Goal: Task Accomplishment & Management: Manage account settings

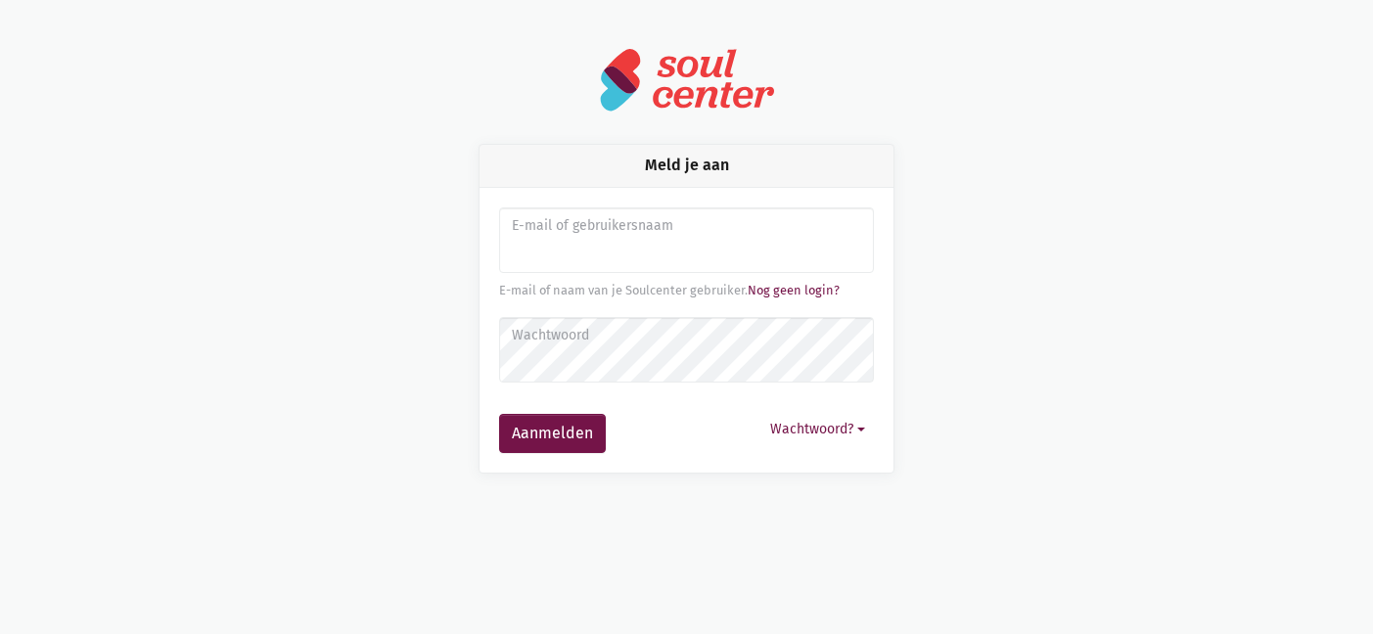
click at [580, 281] on div "E-mail of naam van je Soulcenter gebruiker. Nog geen login?" at bounding box center [686, 291] width 375 height 20
click at [559, 257] on input "Aanmelden" at bounding box center [686, 240] width 375 height 67
type input "stefanie@derozebloesem.be"
click at [549, 436] on button "Aanmelden" at bounding box center [552, 433] width 107 height 39
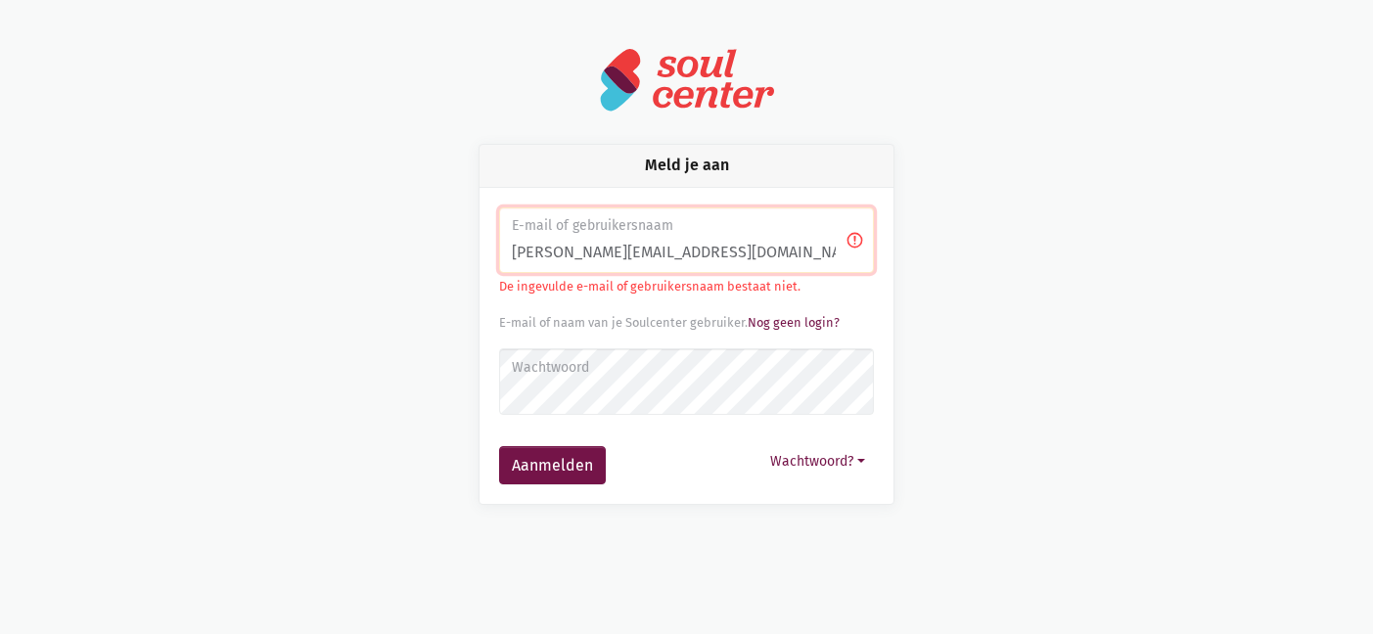
click at [545, 369] on label "Wachtwoord" at bounding box center [686, 368] width 349 height 22
click at [523, 483] on button "Aanmelden" at bounding box center [552, 465] width 107 height 39
click at [499, 446] on button "Aanmelden" at bounding box center [552, 465] width 107 height 39
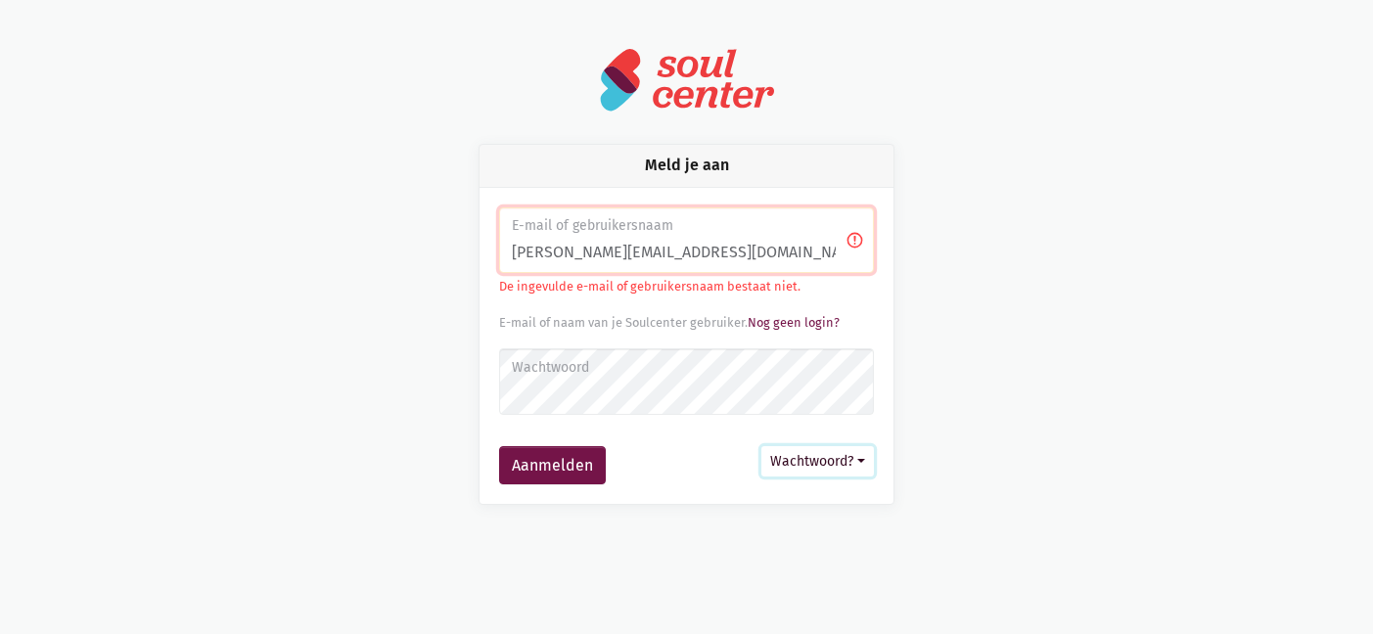
click at [794, 456] on button "Wachtwoord?" at bounding box center [817, 461] width 113 height 30
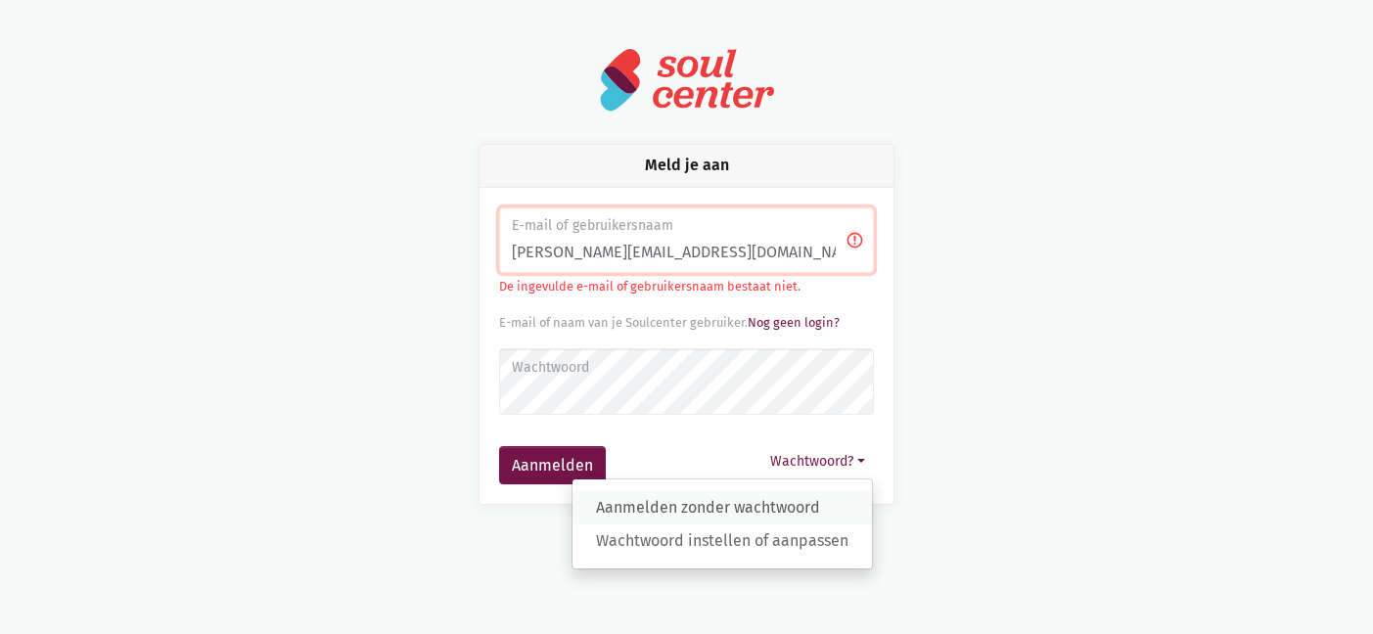
click at [729, 504] on link "Aanmelden zonder wachtwoord" at bounding box center [721, 507] width 299 height 33
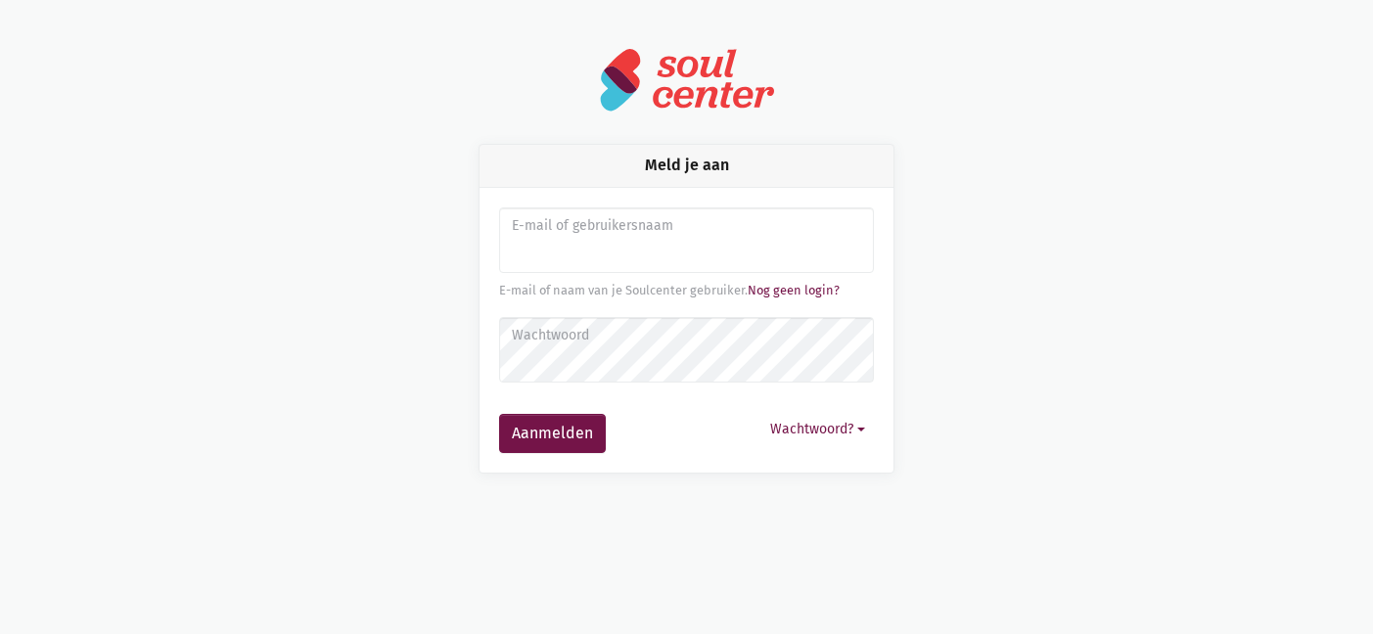
click at [588, 242] on input "Aanmelden" at bounding box center [686, 240] width 375 height 67
type input "stefanie@derozebloesem.be"
click at [558, 429] on button "Aanmelden" at bounding box center [552, 433] width 107 height 39
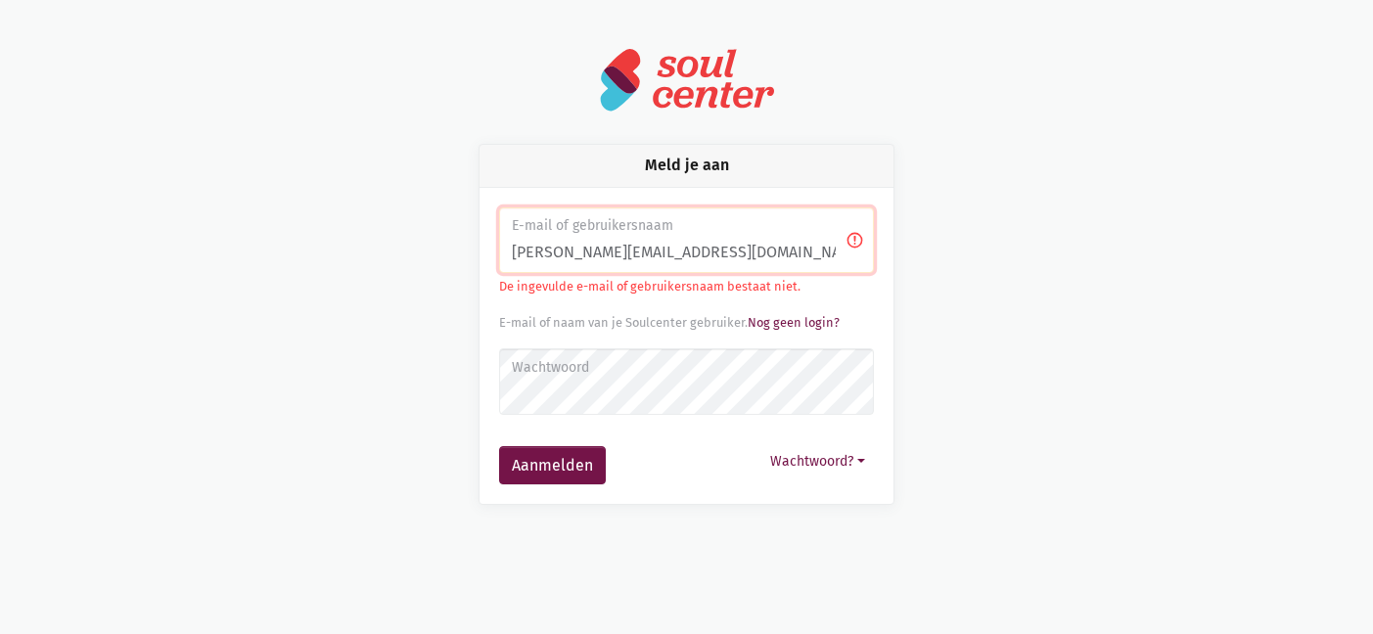
drag, startPoint x: 733, startPoint y: 253, endPoint x: 443, endPoint y: 249, distance: 289.7
click at [443, 249] on div "Meld je aan E-mail of gebruikersnaam [PERSON_NAME][EMAIL_ADDRESS][DOMAIN_NAME] …" at bounding box center [687, 324] width 1116 height 361
click at [568, 246] on input "stefanievr4" at bounding box center [686, 240] width 375 height 67
click at [616, 249] on input "stefvr4" at bounding box center [686, 240] width 375 height 67
type input "stefvr4"
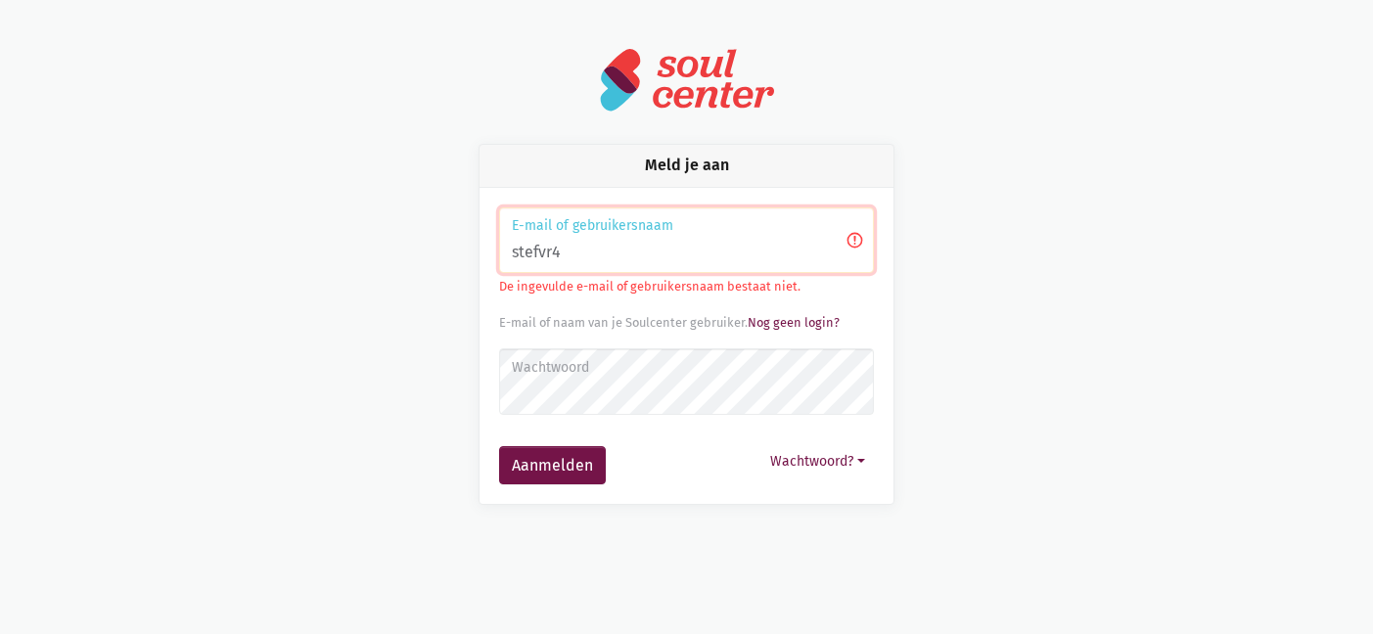
click at [499, 446] on button "Aanmelden" at bounding box center [552, 465] width 107 height 39
click at [548, 463] on button "Aanmelden" at bounding box center [552, 465] width 107 height 39
click at [499, 446] on button "Aanmelden" at bounding box center [552, 465] width 107 height 39
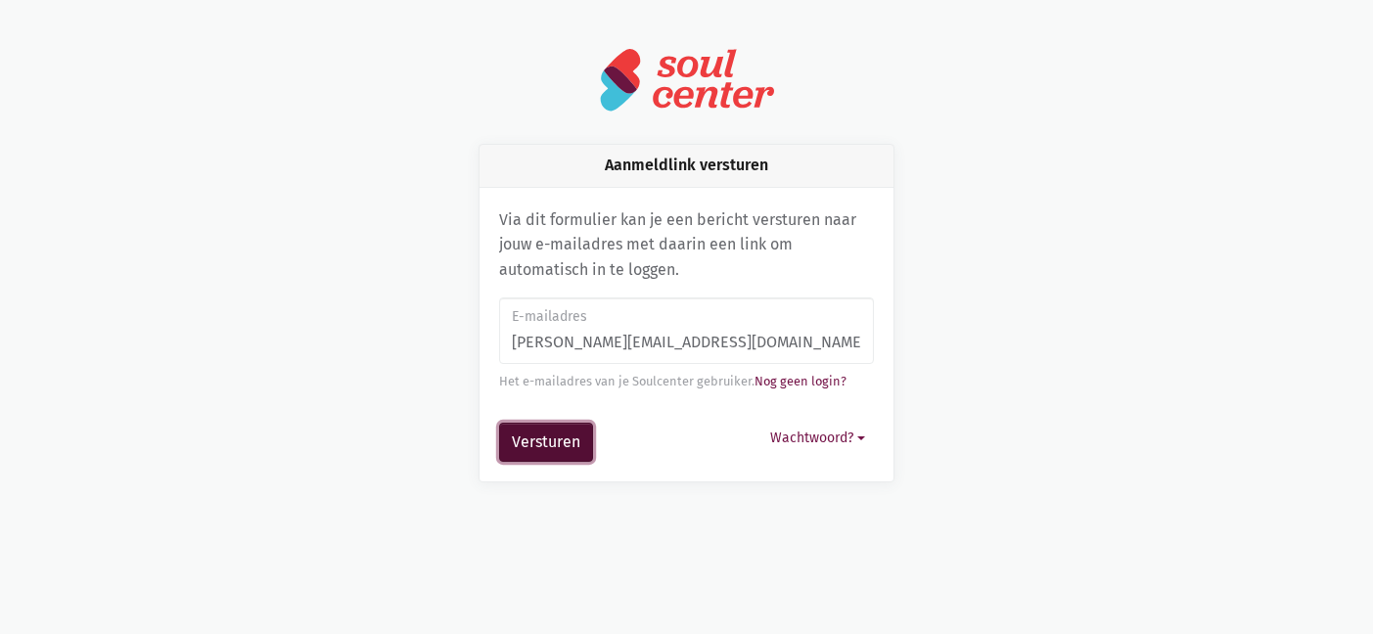
click at [552, 447] on button "Versturen" at bounding box center [546, 442] width 94 height 39
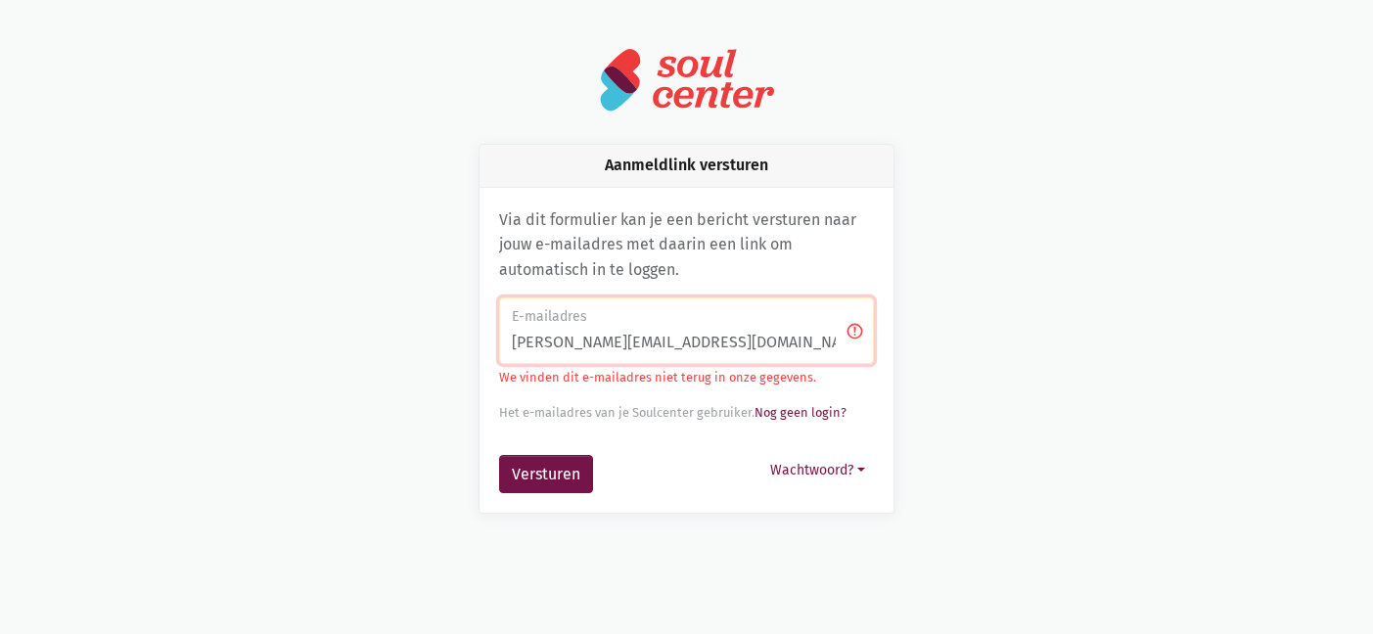
drag, startPoint x: 738, startPoint y: 342, endPoint x: 469, endPoint y: 317, distance: 270.3
click at [469, 317] on div "Aanmeldlink versturen Via dit formulier kan je een bericht versturen naar jouw …" at bounding box center [686, 329] width 465 height 370
type input "[PERSON_NAME][EMAIL_ADDRESS][DOMAIN_NAME]"
click at [499, 455] on button "Versturen" at bounding box center [546, 474] width 94 height 39
click at [529, 472] on button "Versturen" at bounding box center [546, 474] width 94 height 39
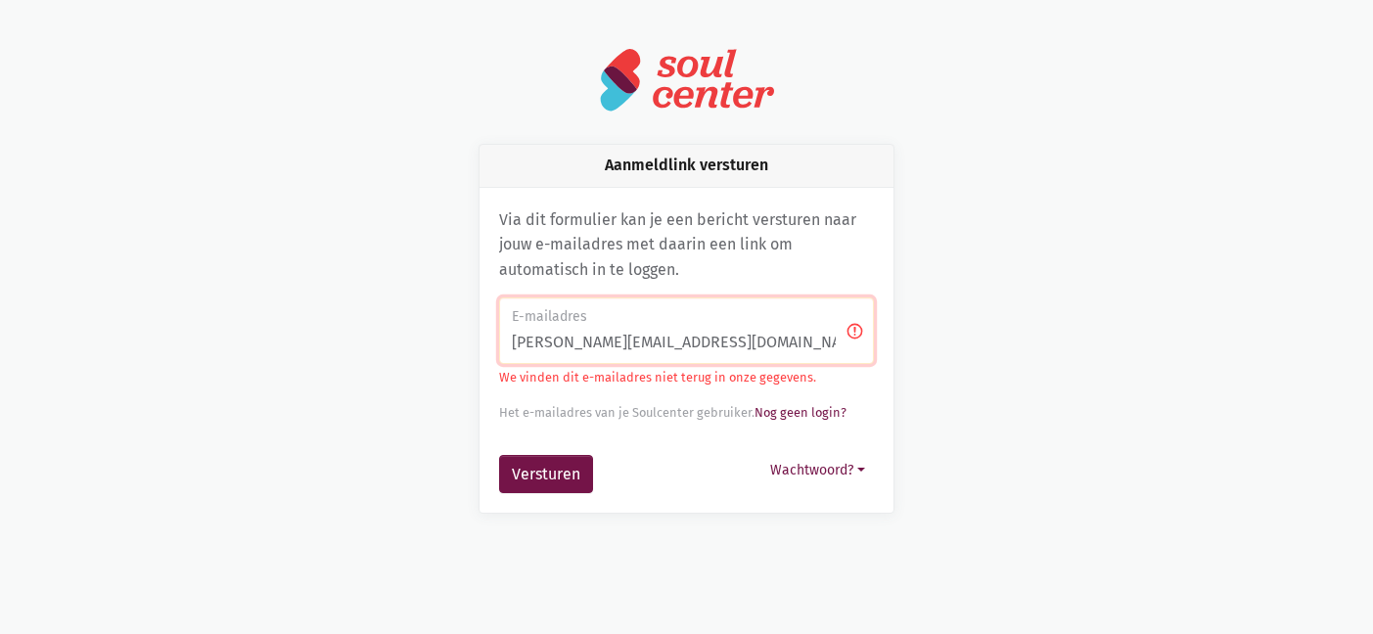
drag, startPoint x: 698, startPoint y: 337, endPoint x: 450, endPoint y: 324, distance: 247.9
click at [450, 324] on div "Aanmeldlink versturen Via dit formulier kan je een bericht versturen naar jouw …" at bounding box center [687, 329] width 1116 height 370
click at [775, 418] on link "Nog geen login?" at bounding box center [800, 412] width 92 height 15
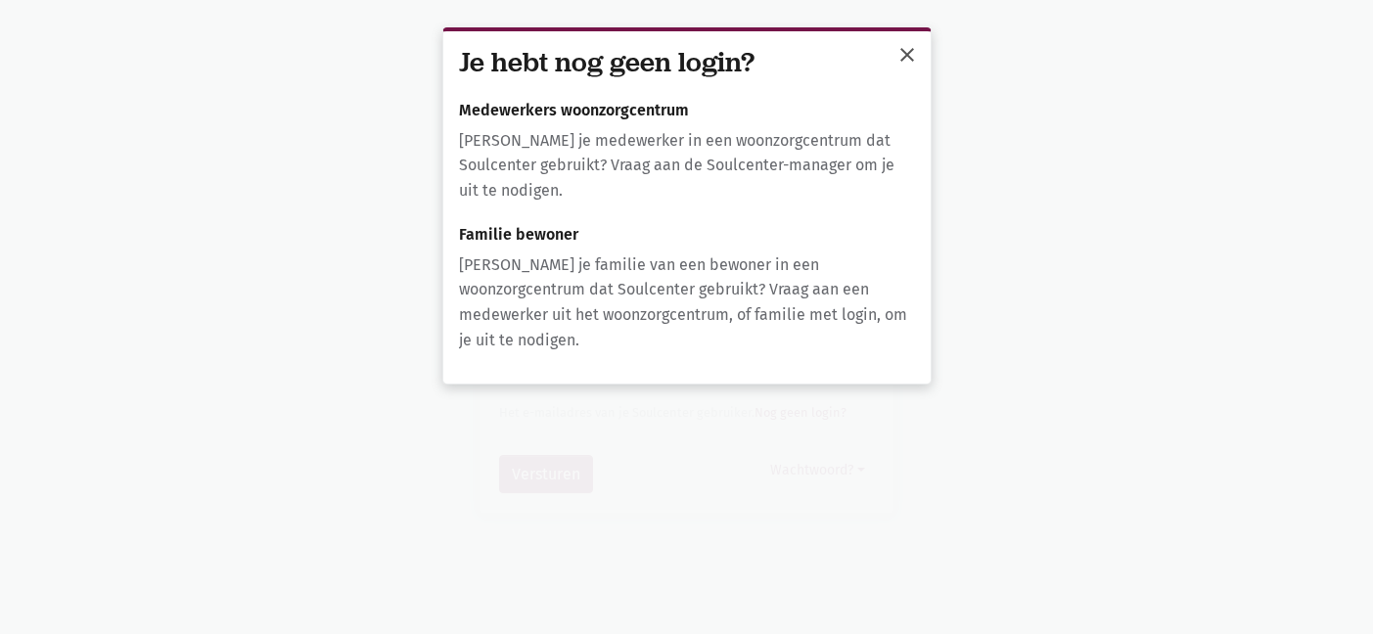
click at [903, 50] on span "close" at bounding box center [906, 54] width 23 height 23
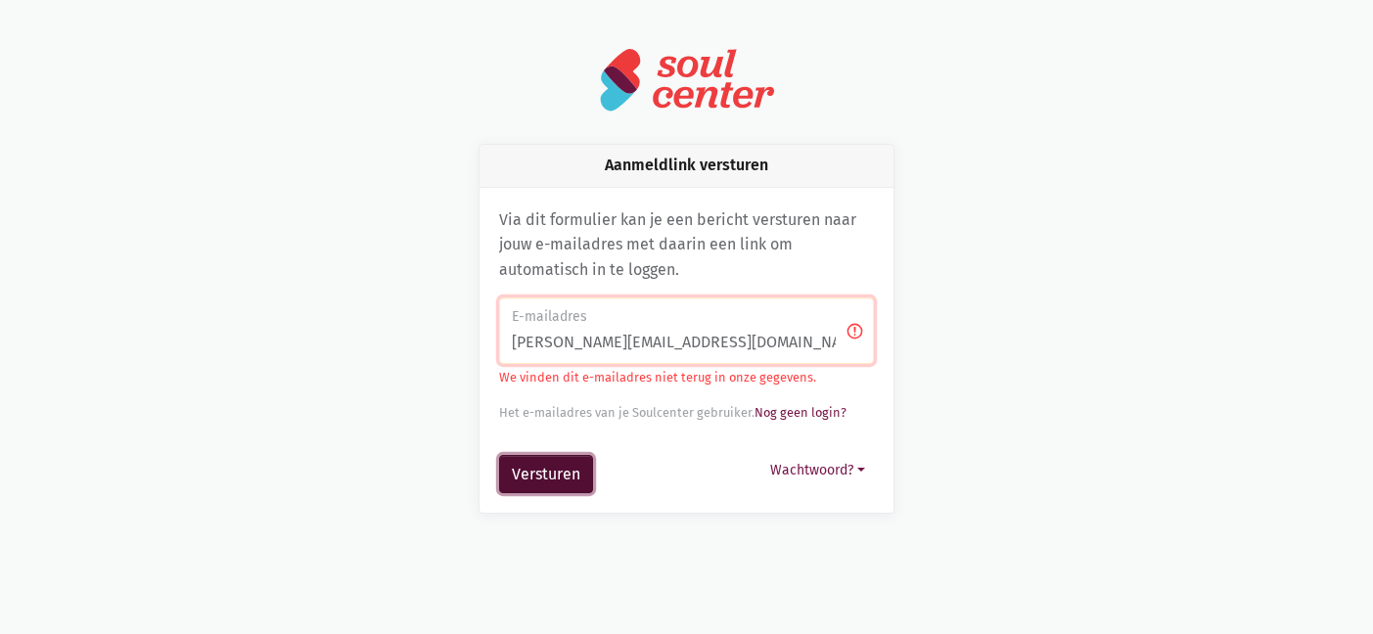
click at [569, 481] on button "Versturen" at bounding box center [546, 474] width 94 height 39
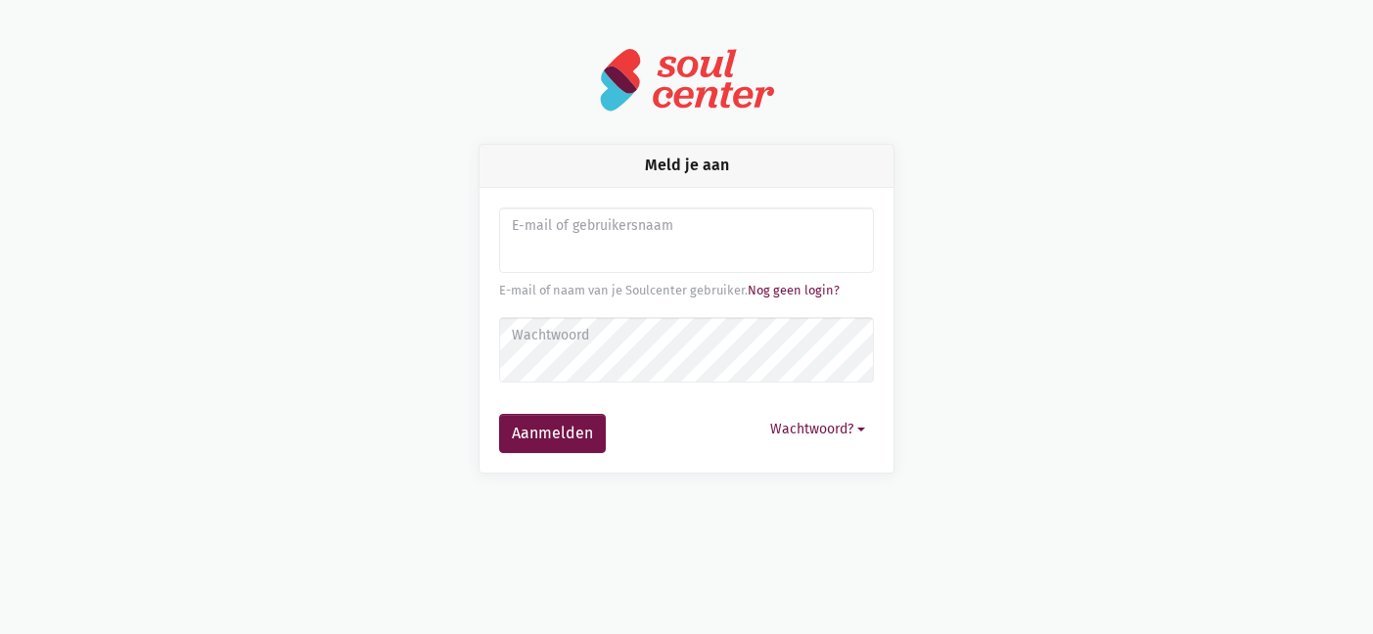
click at [692, 74] on img at bounding box center [687, 80] width 176 height 66
click at [630, 60] on img at bounding box center [687, 80] width 176 height 66
click at [729, 88] on img at bounding box center [687, 80] width 176 height 66
click at [775, 290] on link "Nog geen login?" at bounding box center [794, 290] width 92 height 15
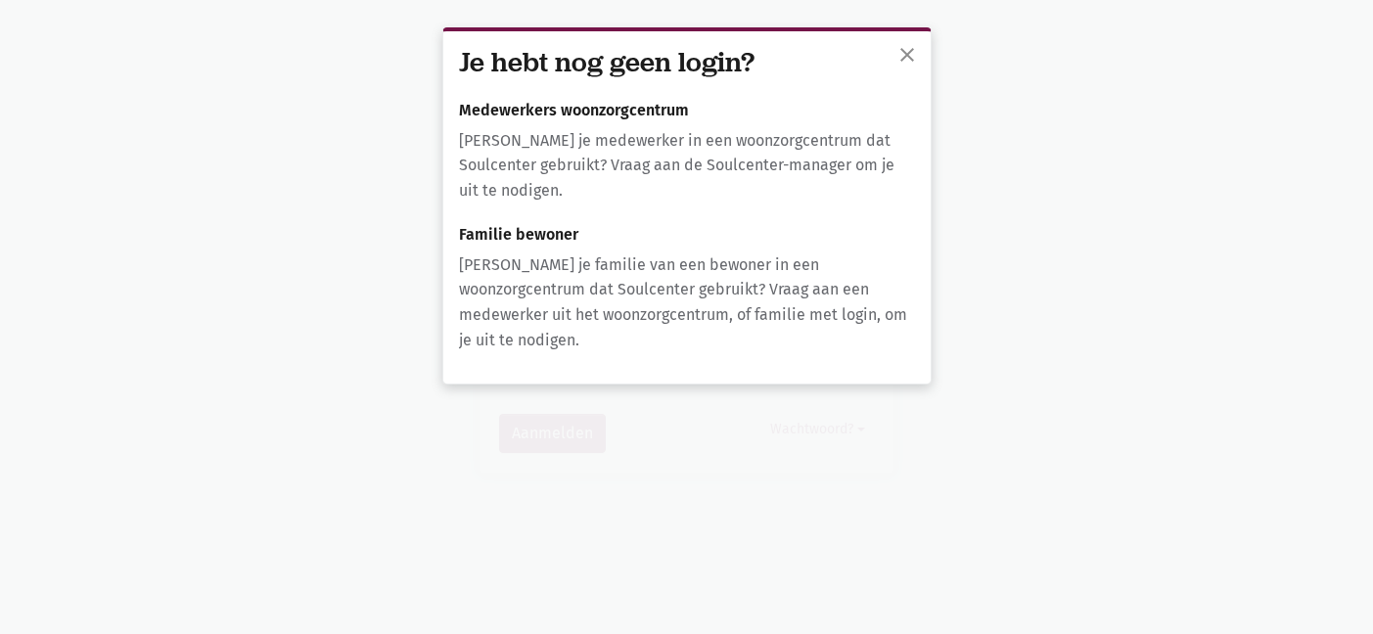
click at [606, 155] on p "[PERSON_NAME] je medewerker in een woonzorgcentrum dat Soulcenter gebruikt? Vra…" at bounding box center [687, 165] width 456 height 75
click at [572, 115] on h6 "Medewerkers woonzorgcentrum" at bounding box center [687, 111] width 456 height 18
click at [512, 224] on div "Je hebt nog geen login? Medewerkers woonzorgcentrum Ben je medewerker in een wo…" at bounding box center [686, 207] width 487 height 352
drag, startPoint x: 566, startPoint y: 370, endPoint x: 572, endPoint y: 360, distance: 11.9
click at [572, 360] on div "close Je hebt nog geen login? Medewerkers woonzorgcentrum Ben je medewerker in …" at bounding box center [686, 317] width 1373 height 634
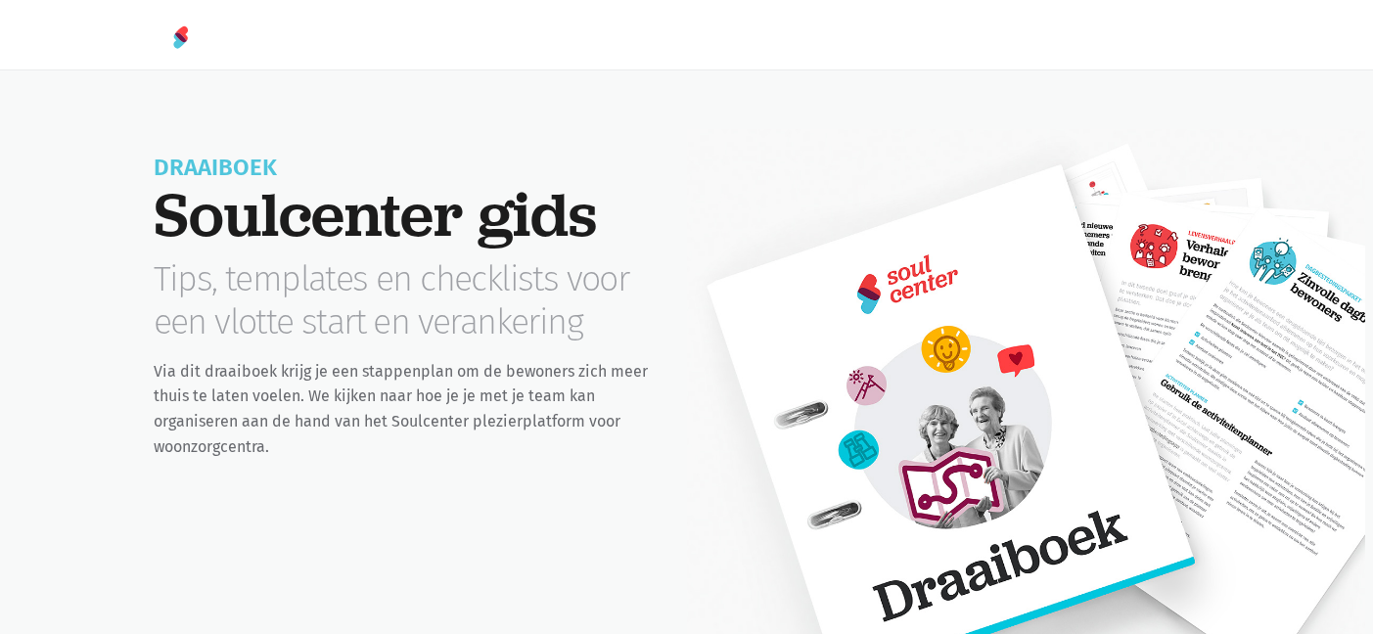
click at [437, 39] on div at bounding box center [687, 35] width 1116 height 70
